Goal: Information Seeking & Learning: Understand process/instructions

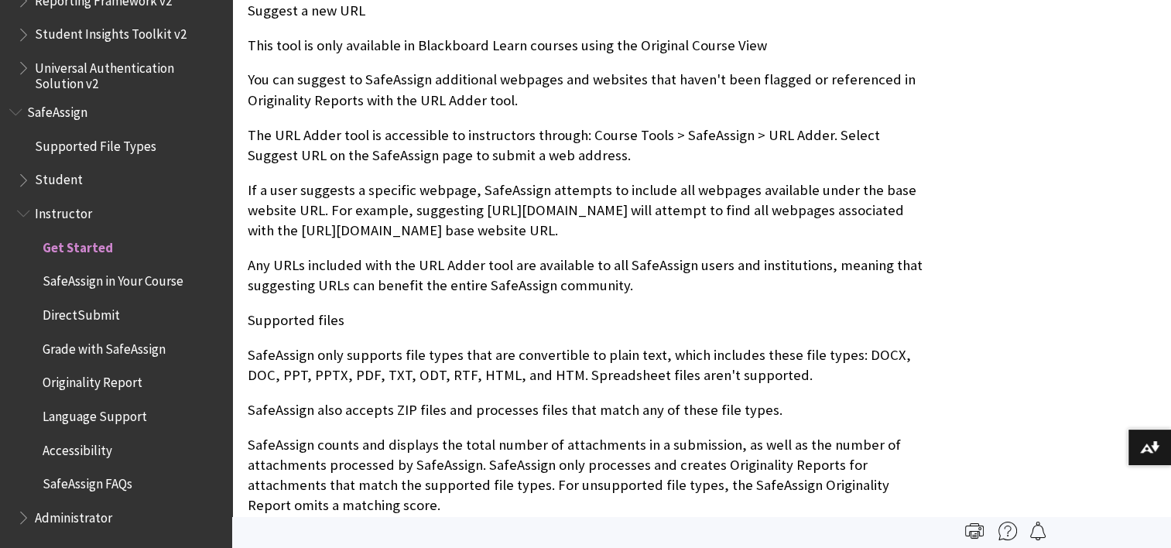
scroll to position [1333, 0]
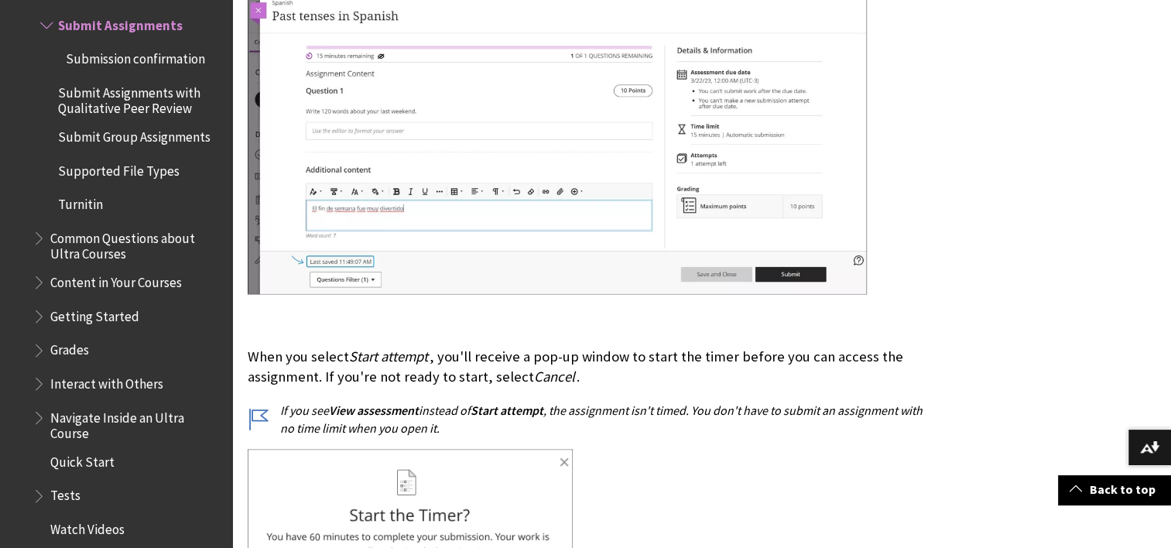
scroll to position [13622, 0]
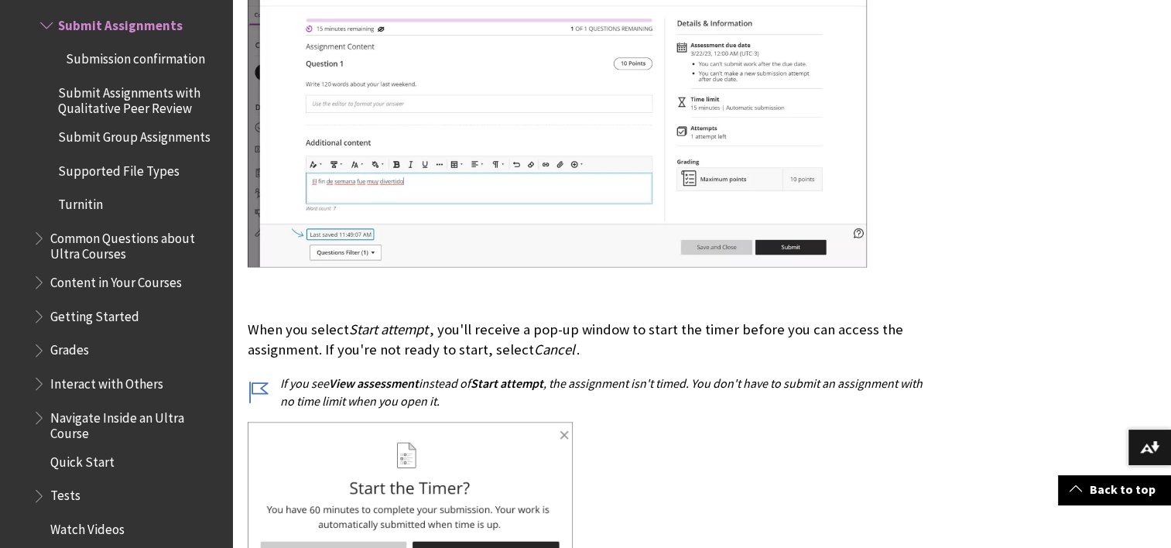
click at [82, 207] on span "Turnitin" at bounding box center [80, 202] width 45 height 21
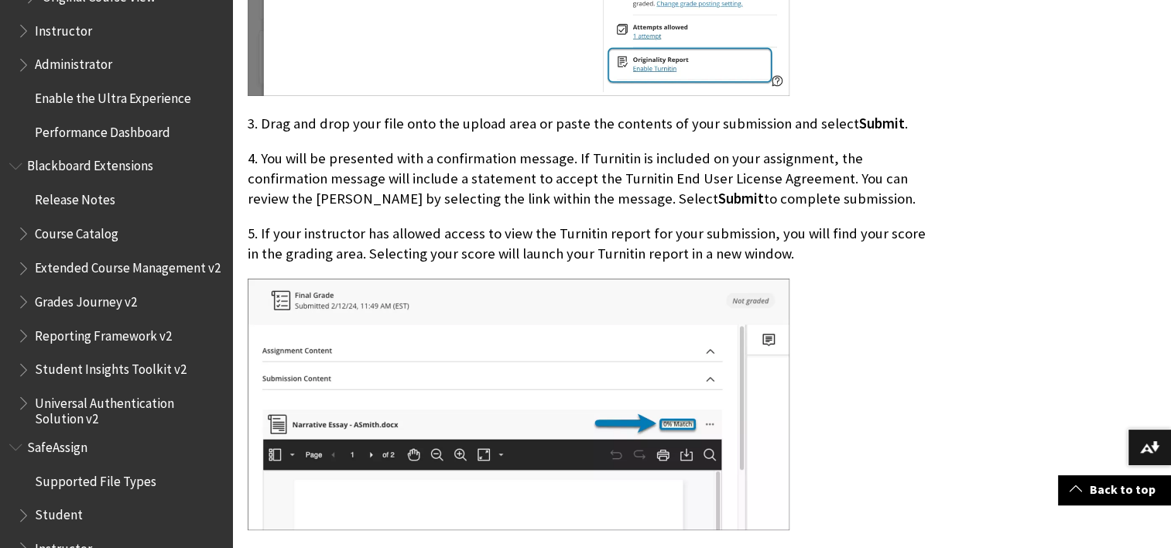
scroll to position [2746, 0]
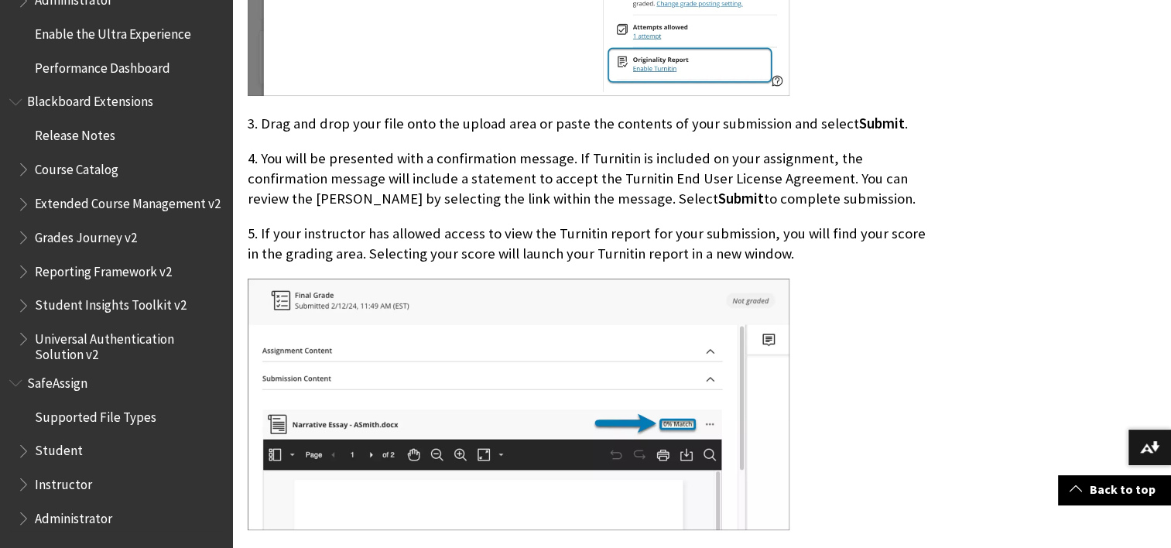
click at [65, 385] on span "SafeAssign" at bounding box center [57, 379] width 60 height 21
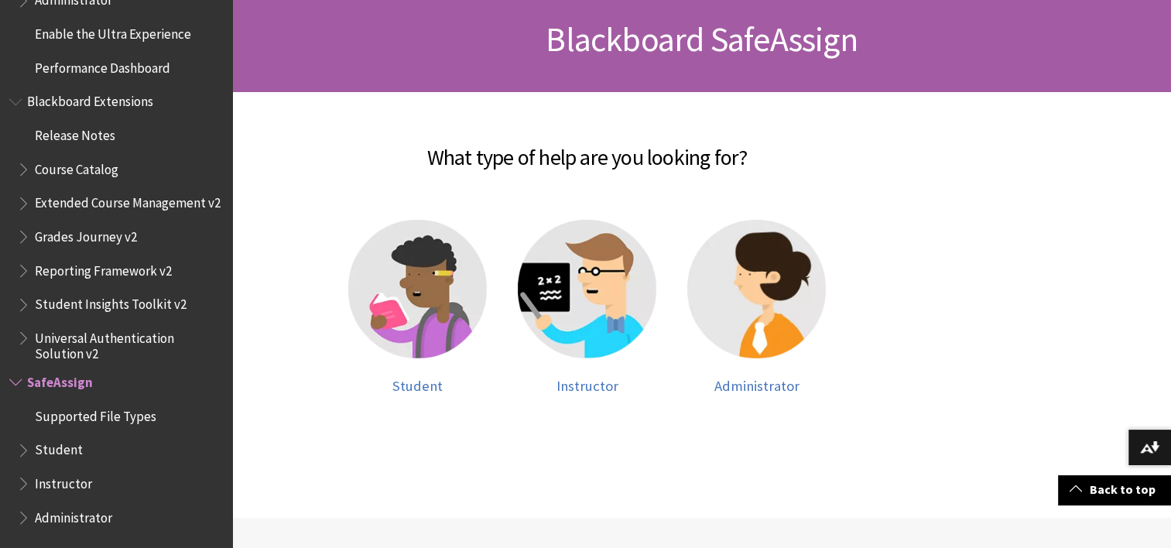
scroll to position [310, 0]
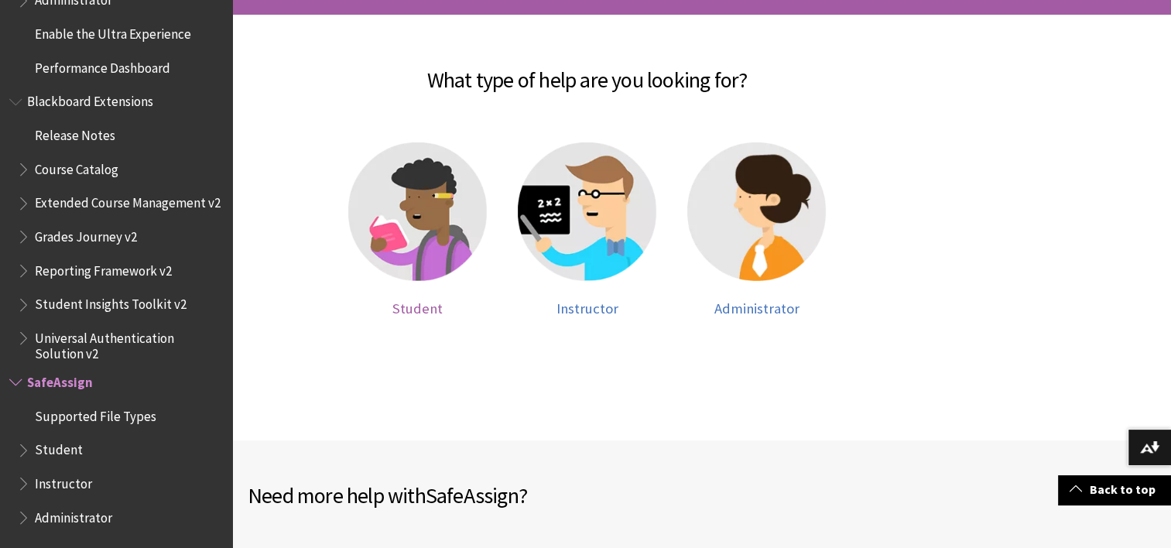
click at [439, 225] on img at bounding box center [417, 211] width 139 height 139
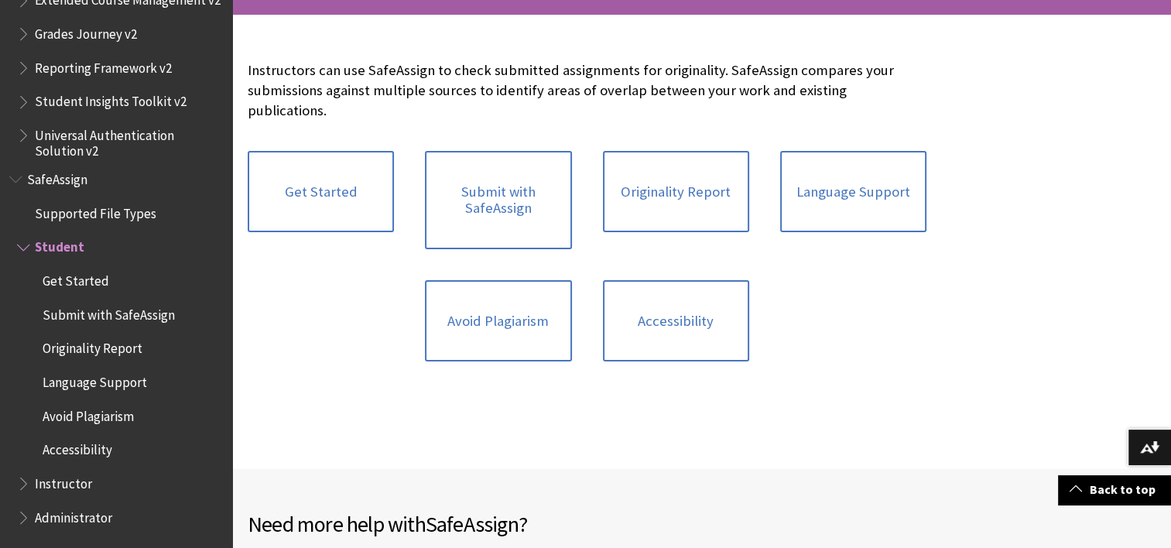
scroll to position [310, 0]
click at [552, 200] on link "Submit with SafeAssign" at bounding box center [498, 199] width 146 height 98
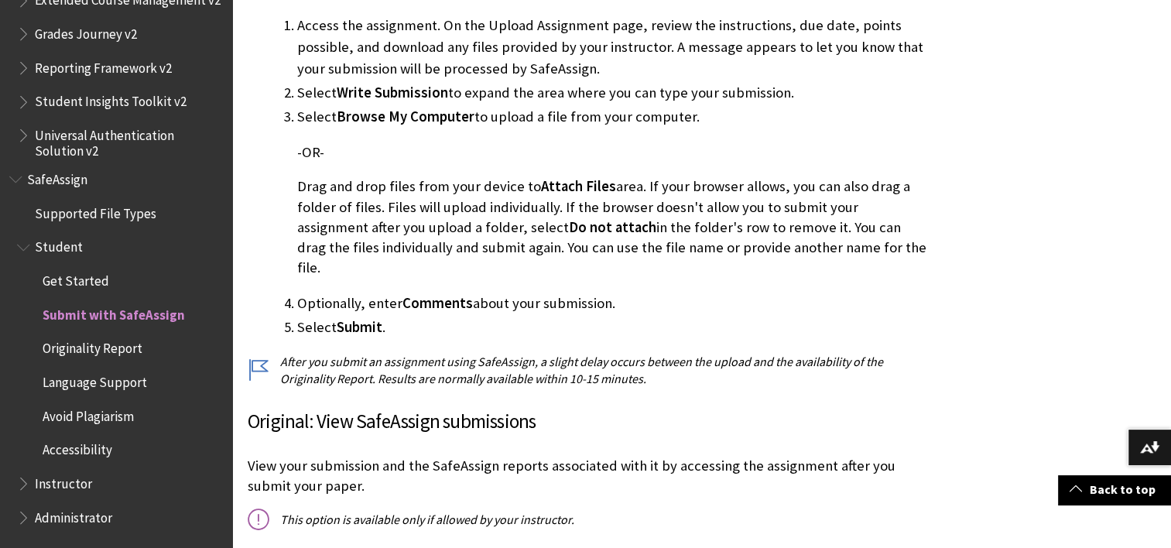
scroll to position [697, 0]
click at [470, 168] on li "Select Browse My Computer to upload a file from your computer. -OR- Drag and dr…" at bounding box center [611, 191] width 629 height 172
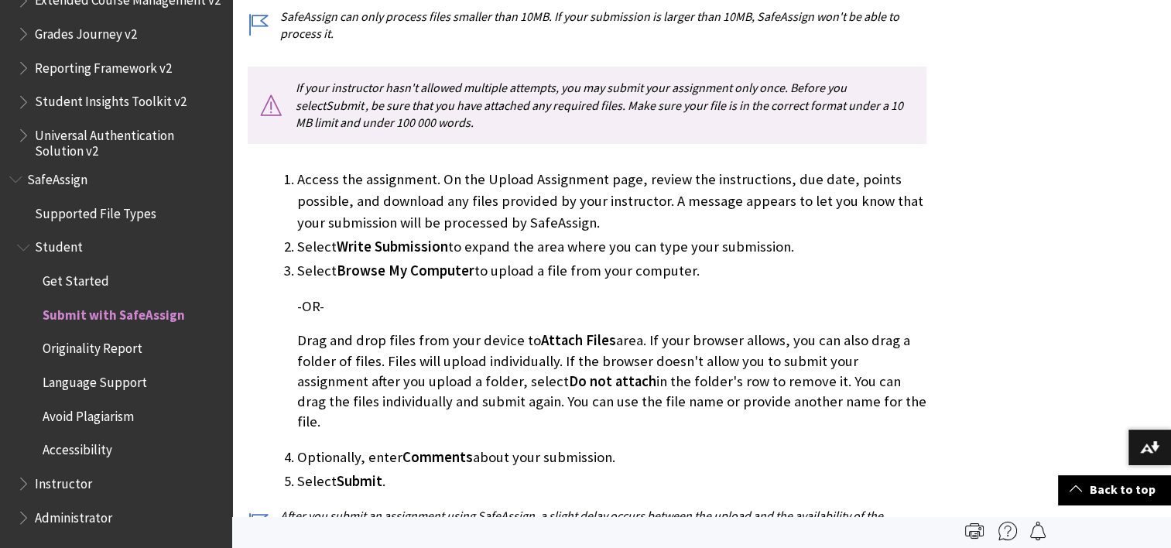
scroll to position [464, 0]
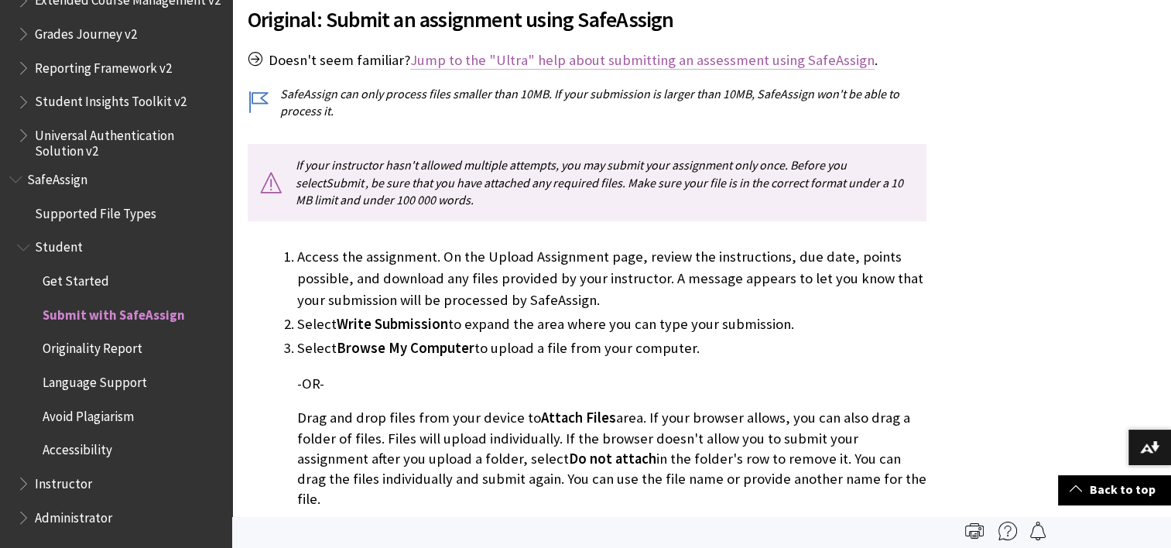
click at [499, 65] on link "Jump to the "Ultra" help about submitting an assessment using SafeAssign" at bounding box center [642, 60] width 464 height 19
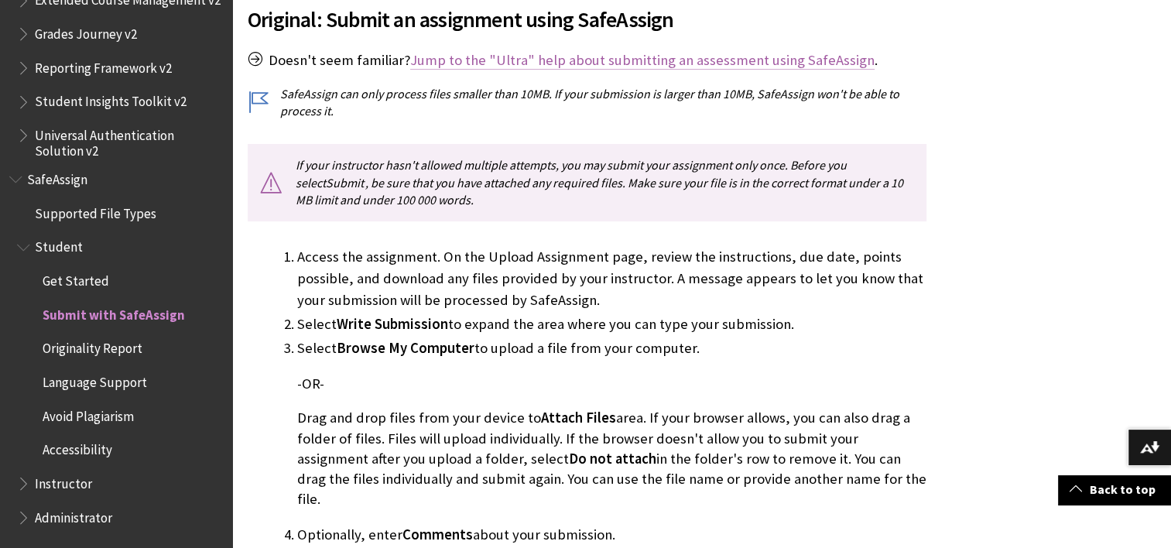
scroll to position [1839, 0]
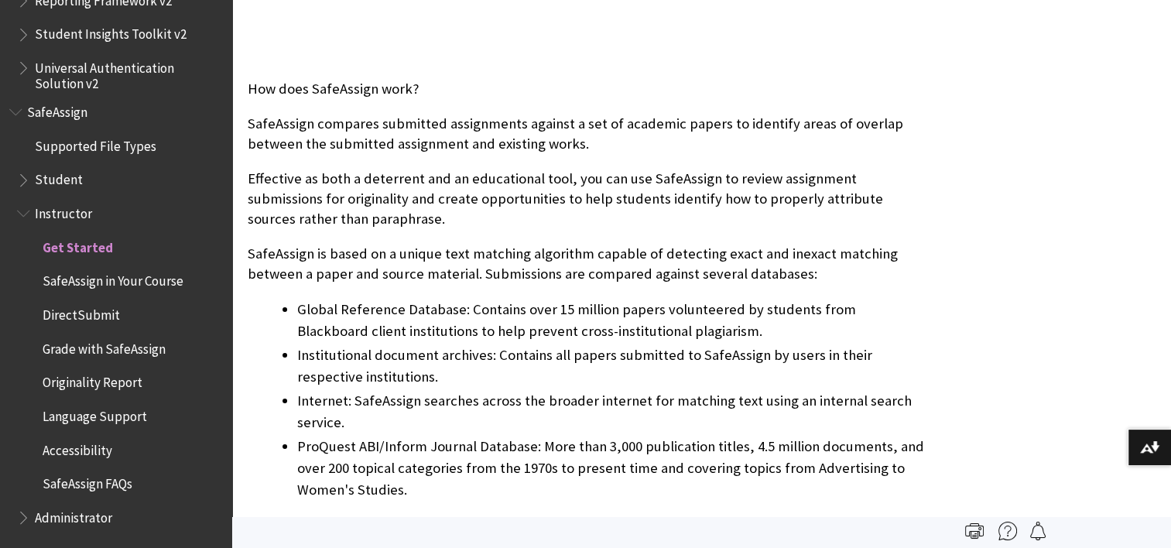
scroll to position [619, 0]
